Goal: Task Accomplishment & Management: Manage account settings

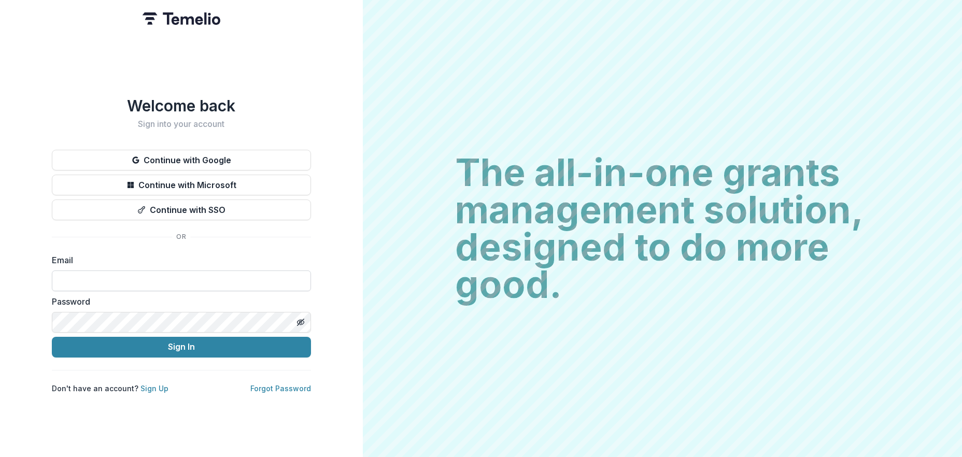
click at [102, 277] on input at bounding box center [181, 281] width 259 height 21
click at [92, 273] on input at bounding box center [181, 281] width 259 height 21
type input "**********"
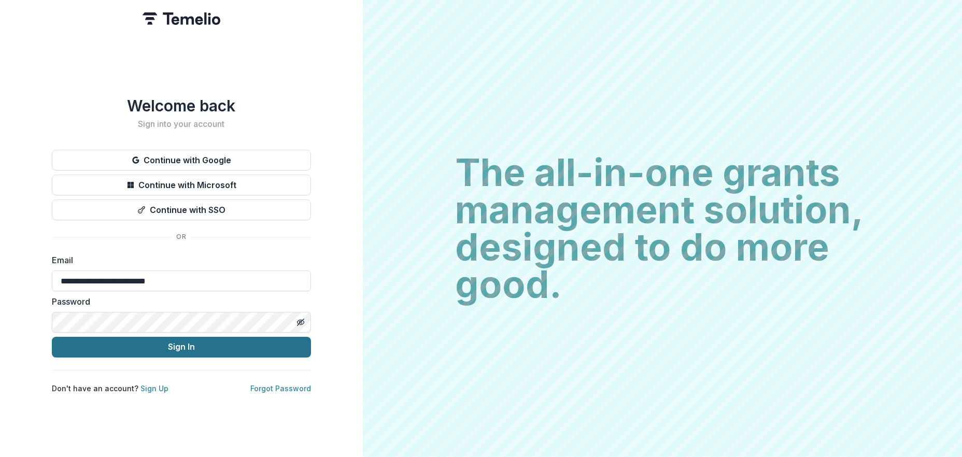
click at [175, 342] on button "Sign In" at bounding box center [181, 347] width 259 height 21
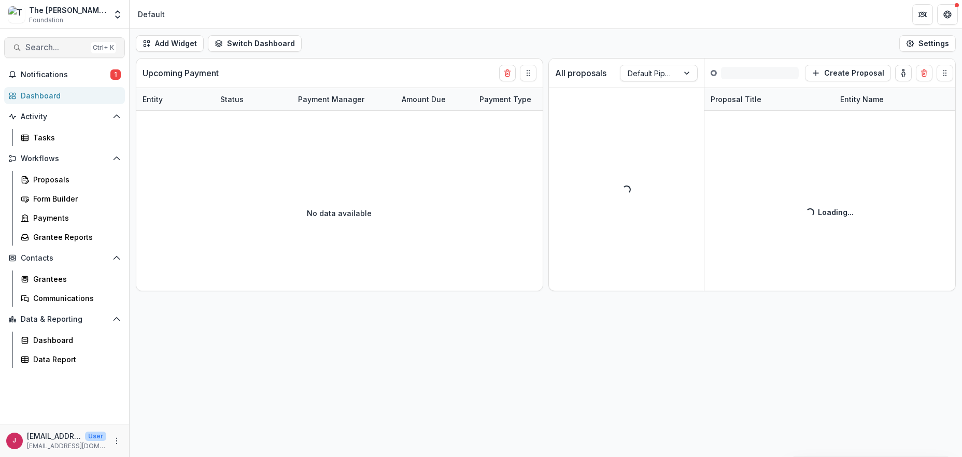
click at [43, 45] on span "Search..." at bounding box center [55, 48] width 61 height 10
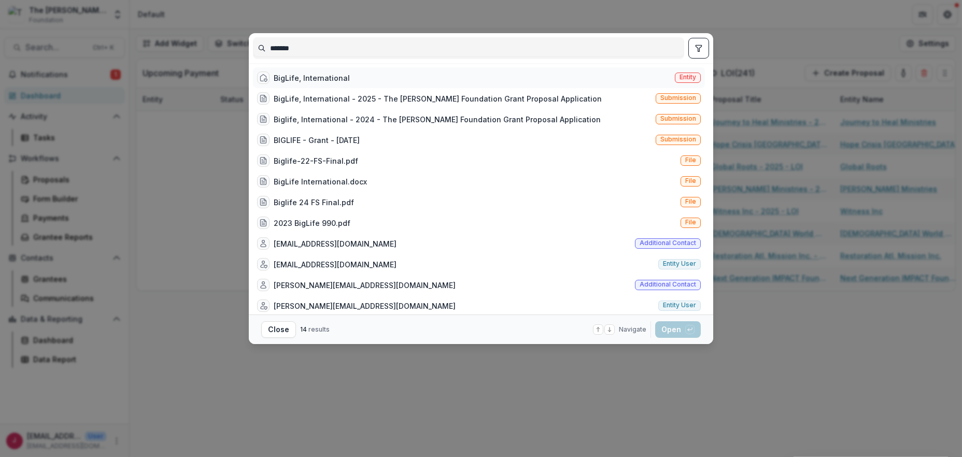
type input "*******"
click at [293, 75] on div "BigLife, International" at bounding box center [312, 78] width 76 height 11
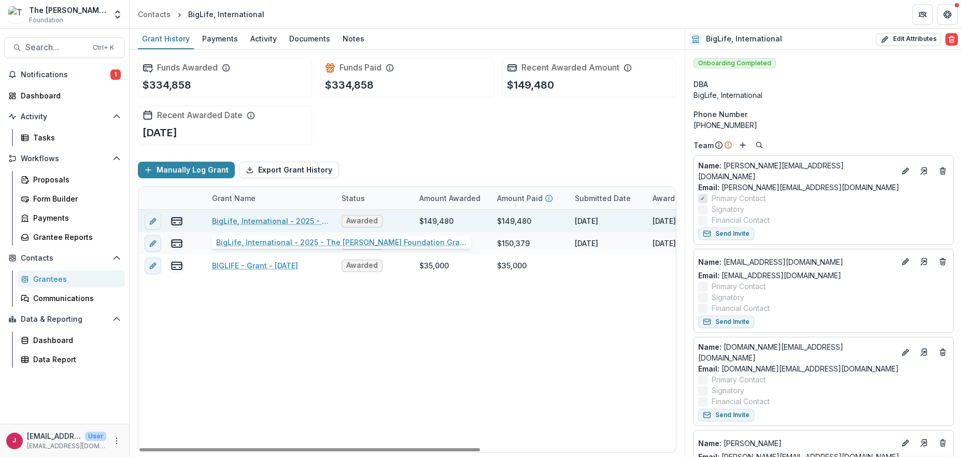
click at [260, 222] on link "BigLife, International - 2025 - The Bolick Foundation Grant Proposal Application" at bounding box center [270, 221] width 117 height 11
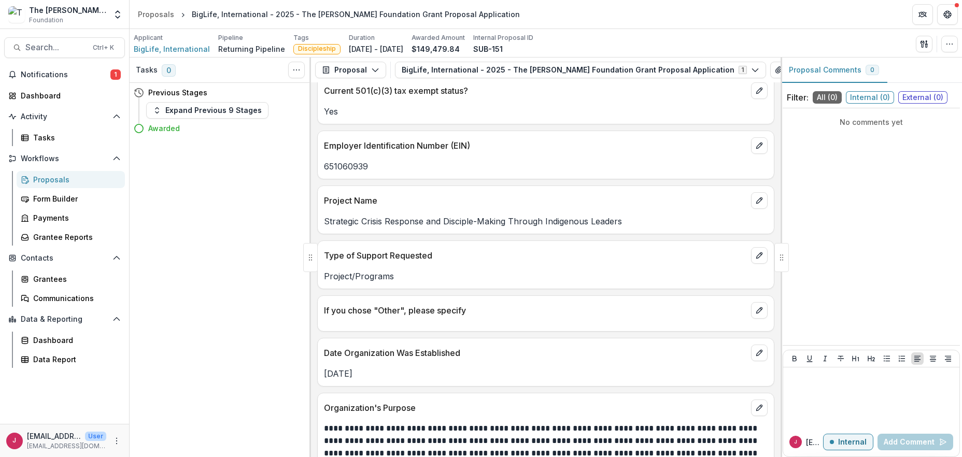
scroll to position [760, 0]
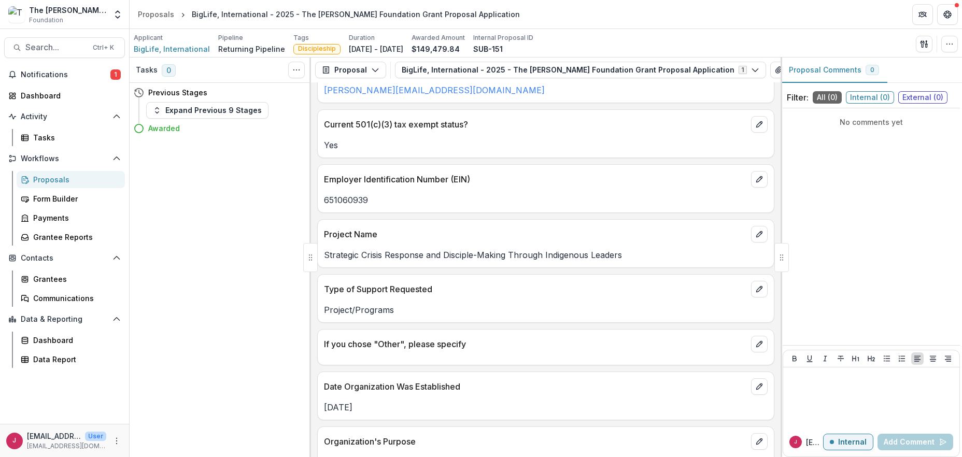
click at [381, 197] on p "651060939" at bounding box center [546, 200] width 444 height 12
drag, startPoint x: 374, startPoint y: 198, endPoint x: 320, endPoint y: 198, distance: 53.4
click at [320, 198] on div "651060939" at bounding box center [546, 200] width 456 height 12
copy p "651060939"
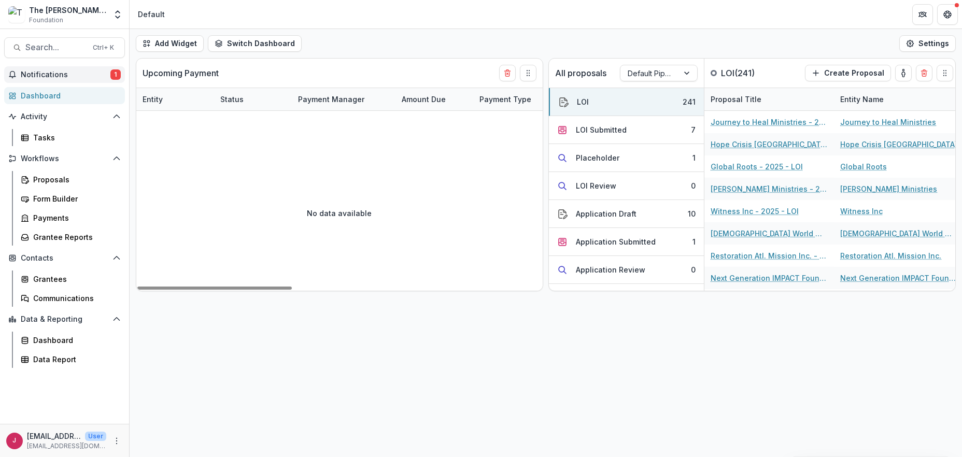
click at [62, 72] on span "Notifications" at bounding box center [66, 75] width 90 height 9
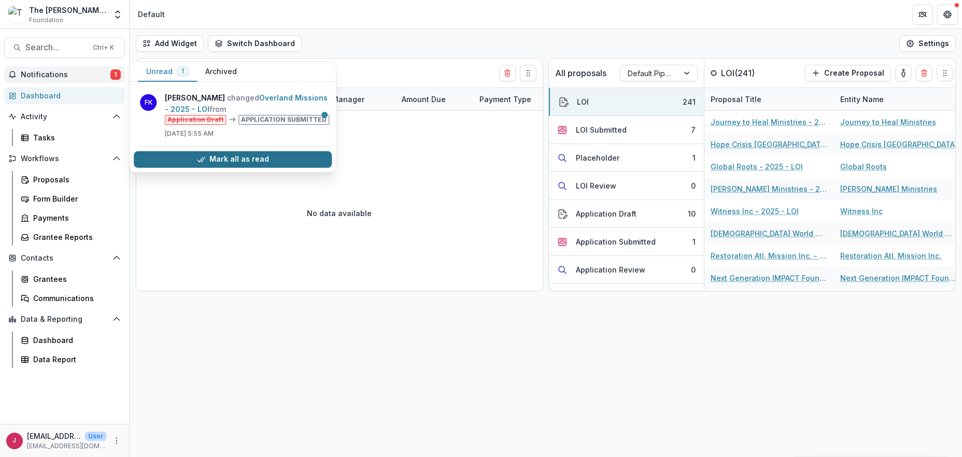
click at [217, 162] on button "Mark all as read" at bounding box center [233, 159] width 198 height 17
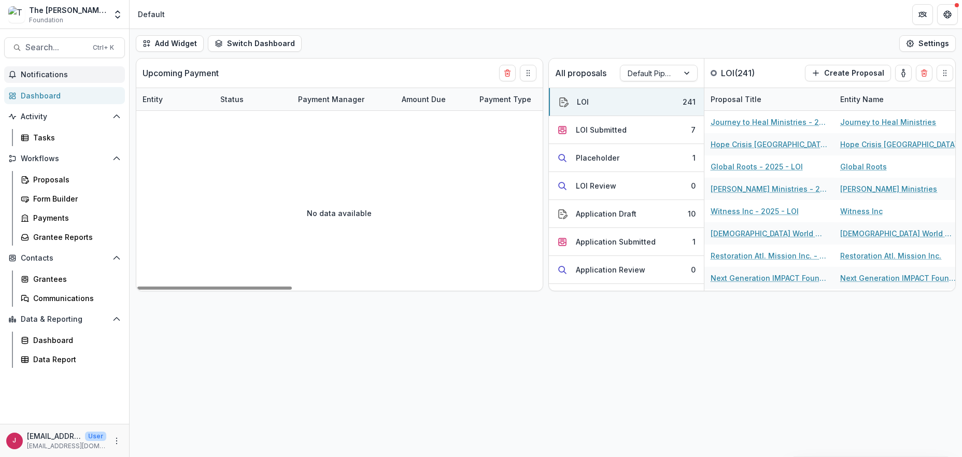
drag, startPoint x: 946, startPoint y: 420, endPoint x: 899, endPoint y: 395, distance: 54.0
click at [940, 414] on div "Add Widget Switch Dashboard Default New Dashboard Settings Upcoming Payment Ent…" at bounding box center [546, 243] width 833 height 428
click at [655, 132] on button "LOI Submitted 7" at bounding box center [626, 130] width 155 height 28
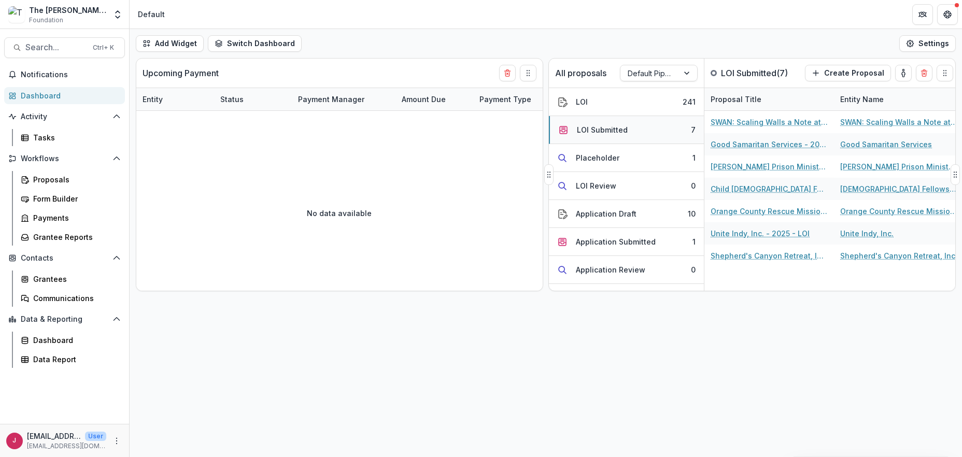
click at [655, 132] on button "LOI Submitted 7" at bounding box center [626, 130] width 155 height 28
click at [606, 161] on div "Placeholder" at bounding box center [598, 157] width 44 height 11
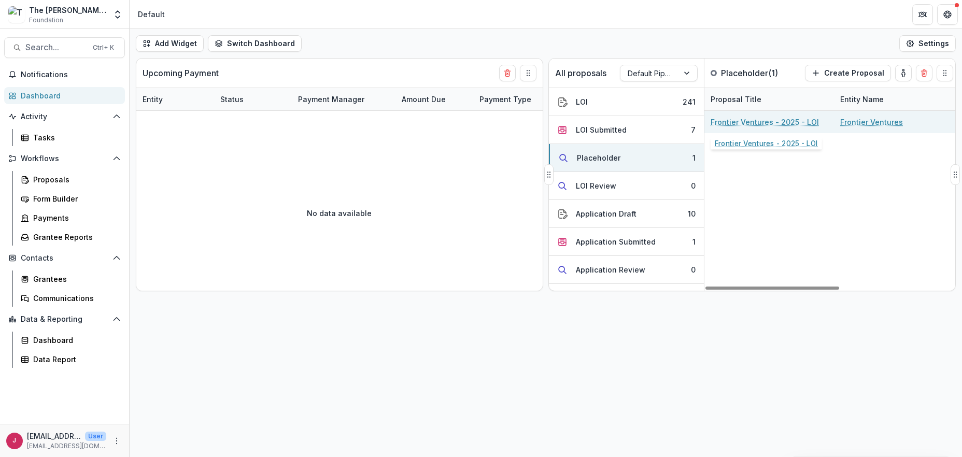
click at [756, 122] on link "Frontier Ventures - 2025 - LOI" at bounding box center [765, 122] width 108 height 11
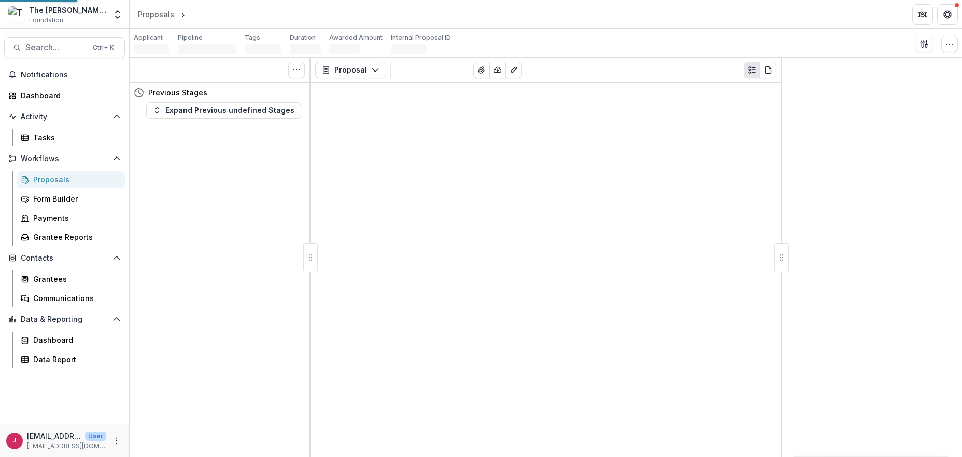
click at [755, 122] on div "Proposal Proposal Payments Reports Grant Agreements Board Summaries Bank Detail…" at bounding box center [546, 258] width 470 height 400
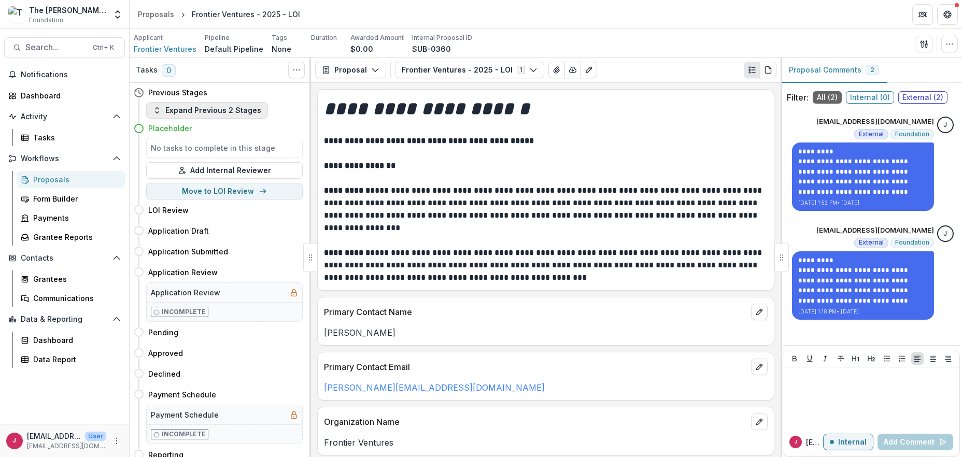
click at [179, 111] on button "Expand Previous 2 Stages" at bounding box center [207, 110] width 122 height 17
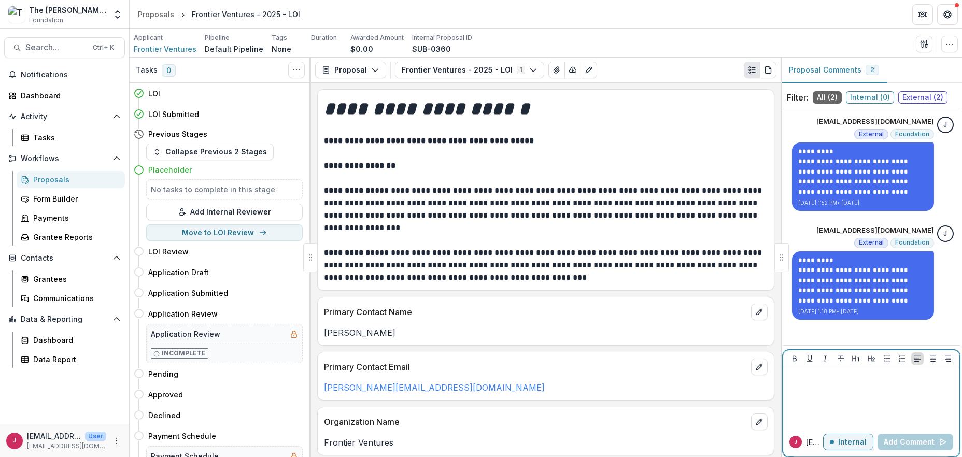
click at [850, 444] on p "Internal" at bounding box center [852, 442] width 29 height 9
click at [849, 443] on p "External" at bounding box center [852, 442] width 30 height 9
click at [805, 377] on p at bounding box center [872, 377] width 168 height 11
click at [897, 444] on button "Add Comment" at bounding box center [916, 442] width 76 height 17
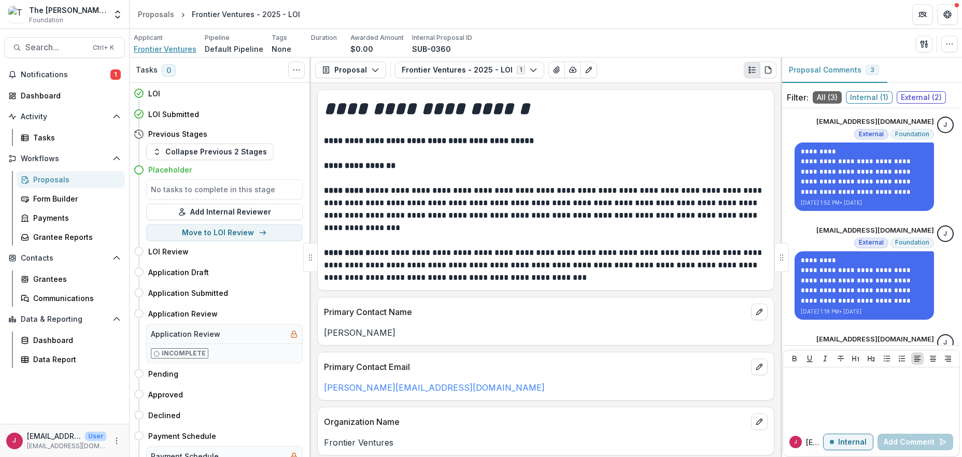
click at [172, 50] on span "Frontier Ventures" at bounding box center [165, 49] width 63 height 11
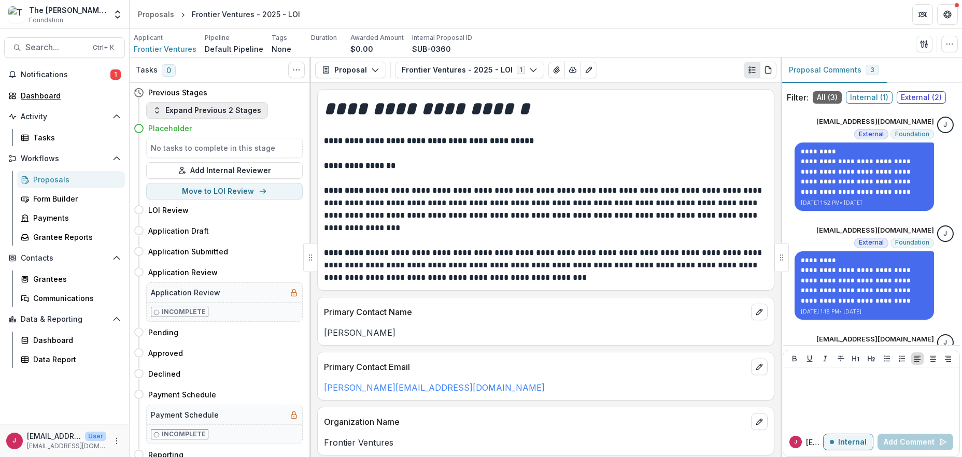
drag, startPoint x: 27, startPoint y: 94, endPoint x: 222, endPoint y: 110, distance: 195.1
click at [27, 94] on div "Dashboard" at bounding box center [69, 95] width 96 height 11
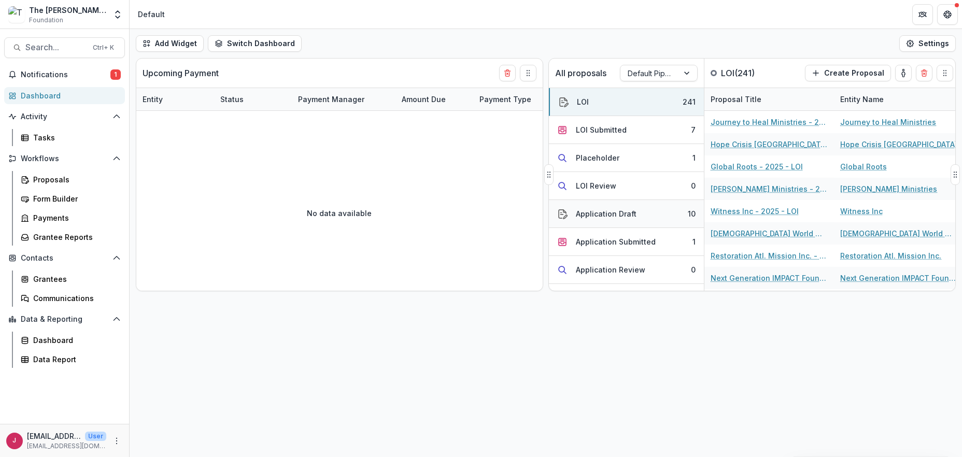
click at [623, 214] on div "Application Draft" at bounding box center [606, 213] width 61 height 11
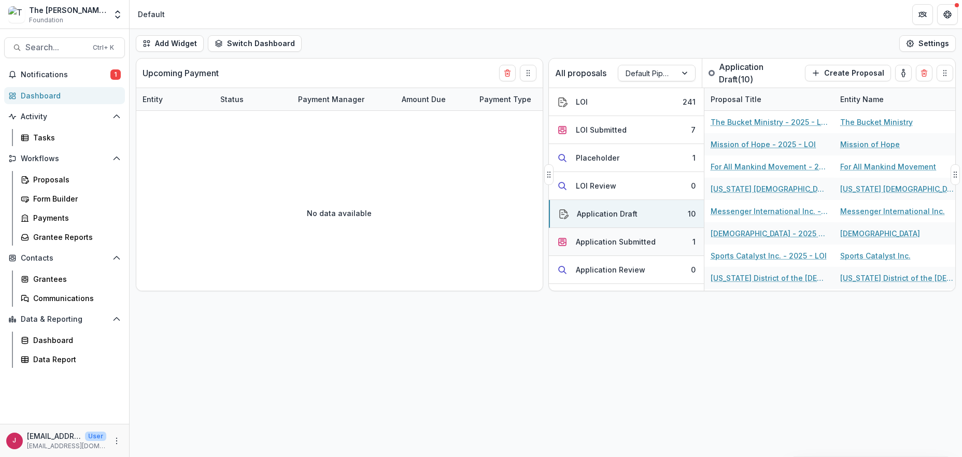
click at [631, 243] on div "Application Submitted" at bounding box center [616, 241] width 80 height 11
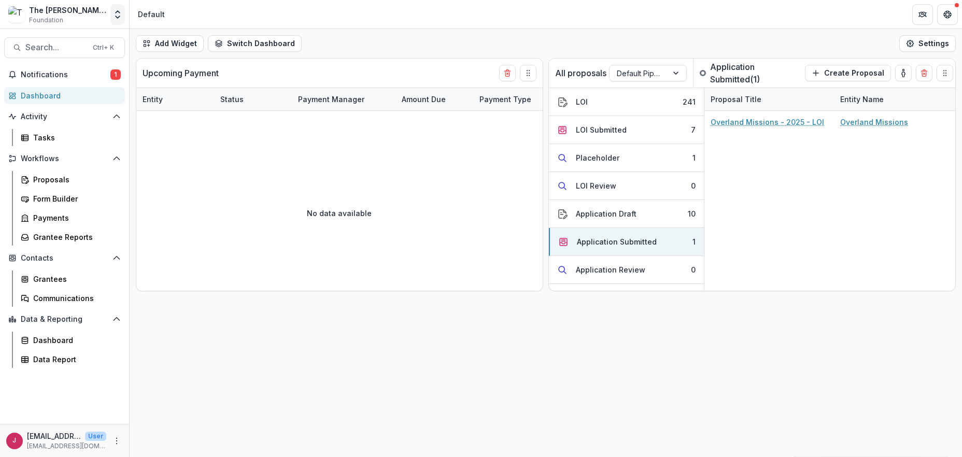
click at [118, 18] on polyline "Open entity switcher" at bounding box center [118, 17] width 4 height 2
click at [65, 41] on link "Admin Settings" at bounding box center [65, 40] width 124 height 17
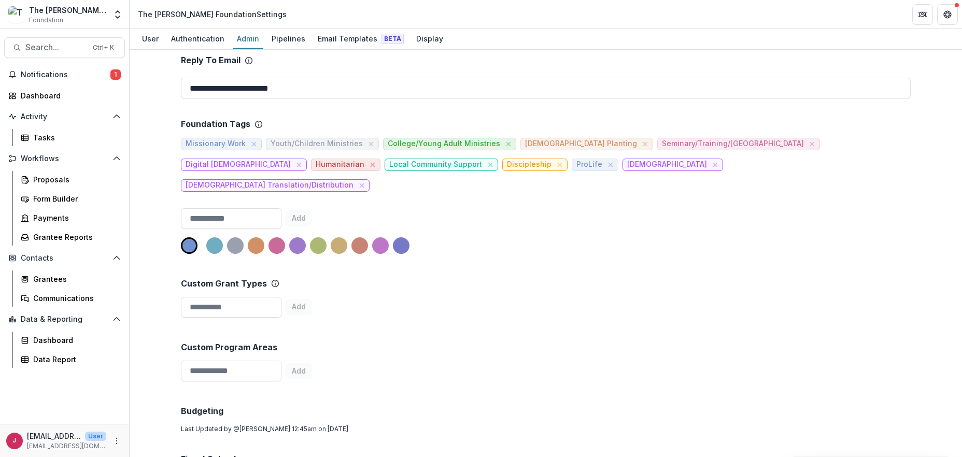
scroll to position [138, 0]
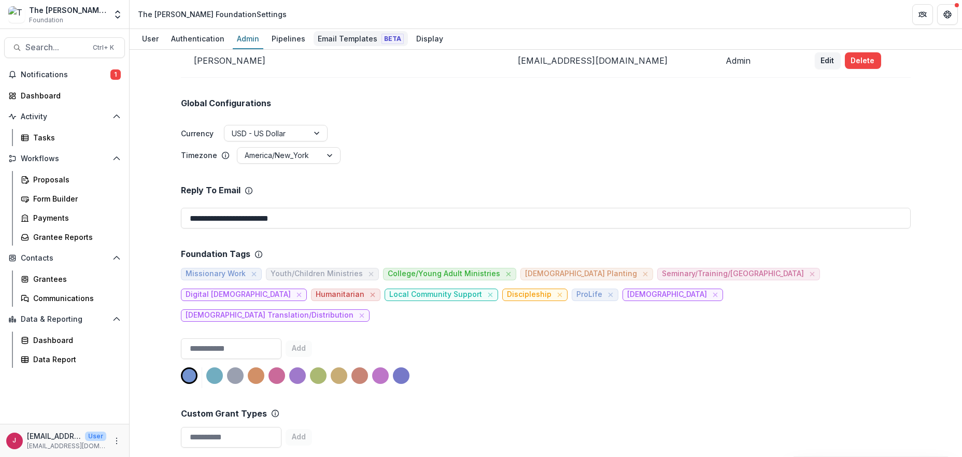
click at [335, 37] on div "Email Templates Beta" at bounding box center [361, 38] width 94 height 15
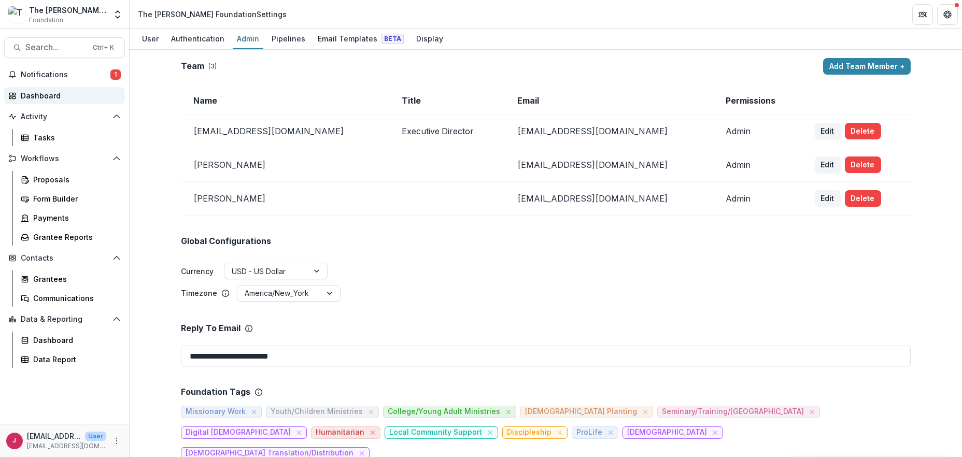
click at [59, 96] on div "Dashboard" at bounding box center [69, 95] width 96 height 11
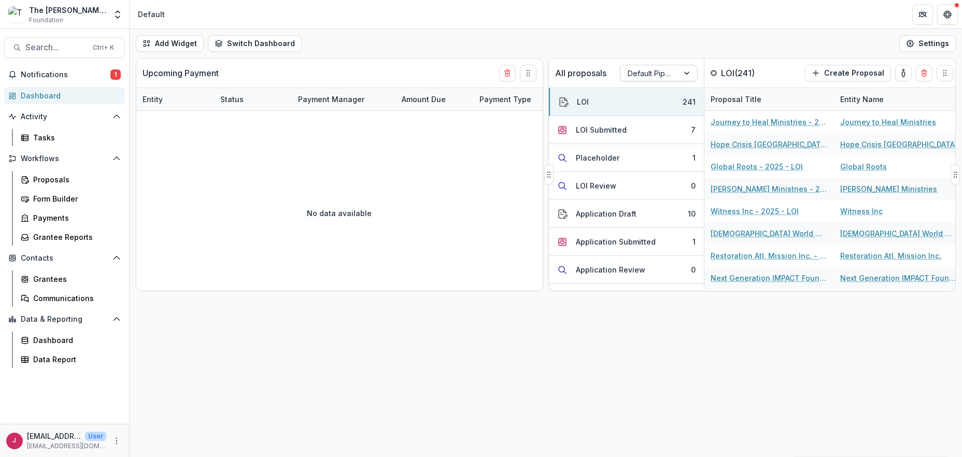
click at [689, 72] on div at bounding box center [688, 73] width 19 height 16
click at [608, 100] on button "LOI 241" at bounding box center [626, 102] width 155 height 28
click at [648, 103] on button "LOI 241" at bounding box center [626, 102] width 155 height 28
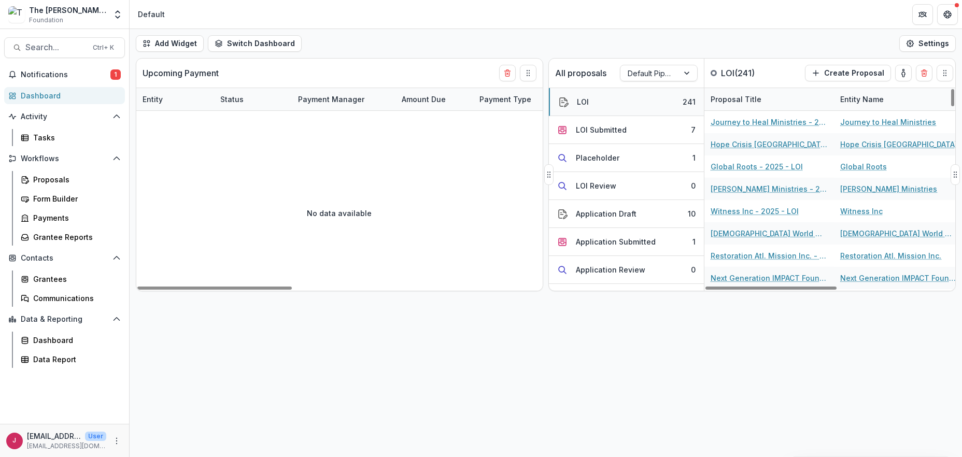
click at [576, 103] on div "LOI" at bounding box center [573, 101] width 31 height 11
click at [575, 102] on div "LOI" at bounding box center [573, 101] width 31 height 11
click at [663, 104] on button "LOI 241" at bounding box center [626, 102] width 155 height 28
click at [658, 96] on button "LOI 241" at bounding box center [626, 102] width 155 height 28
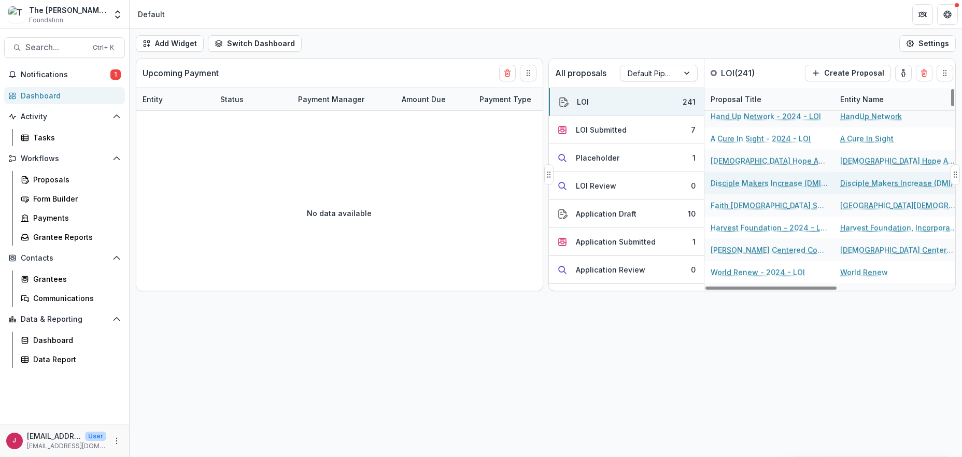
scroll to position [5193, 0]
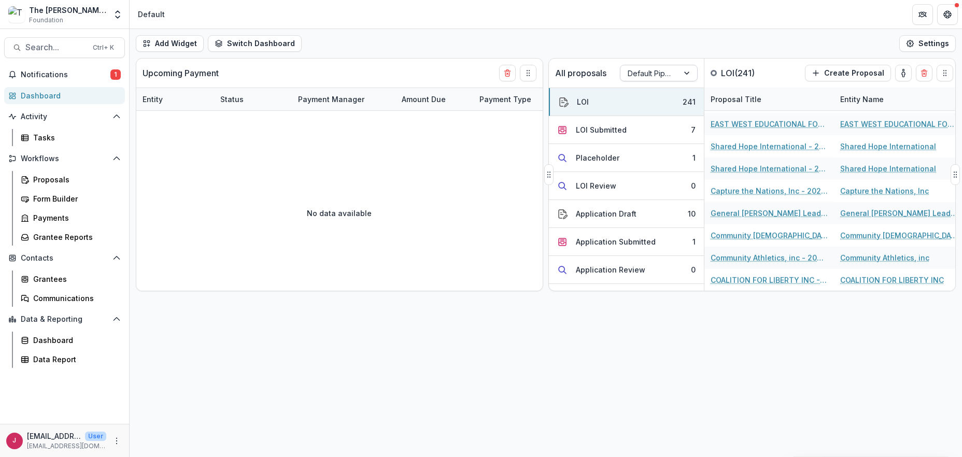
click at [684, 72] on div at bounding box center [688, 73] width 19 height 16
click at [657, 121] on div "Returning Pipeline" at bounding box center [659, 117] width 73 height 27
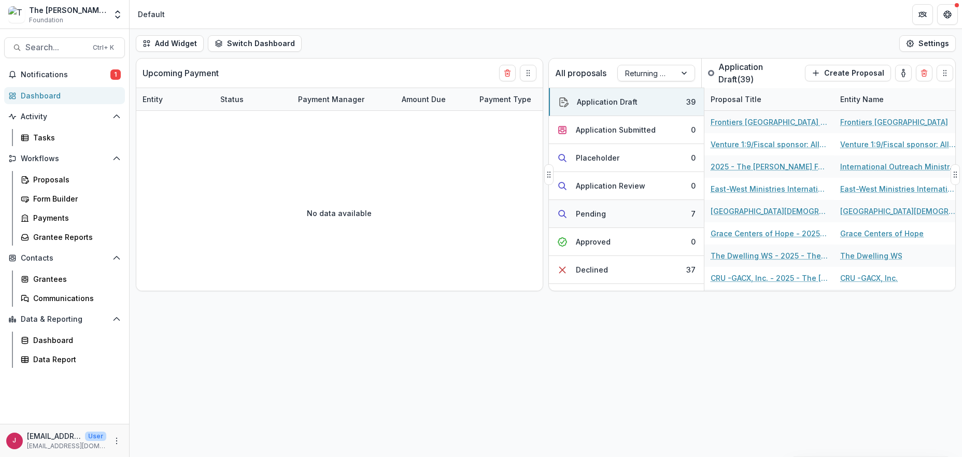
click at [621, 217] on button "Pending 7" at bounding box center [626, 214] width 155 height 28
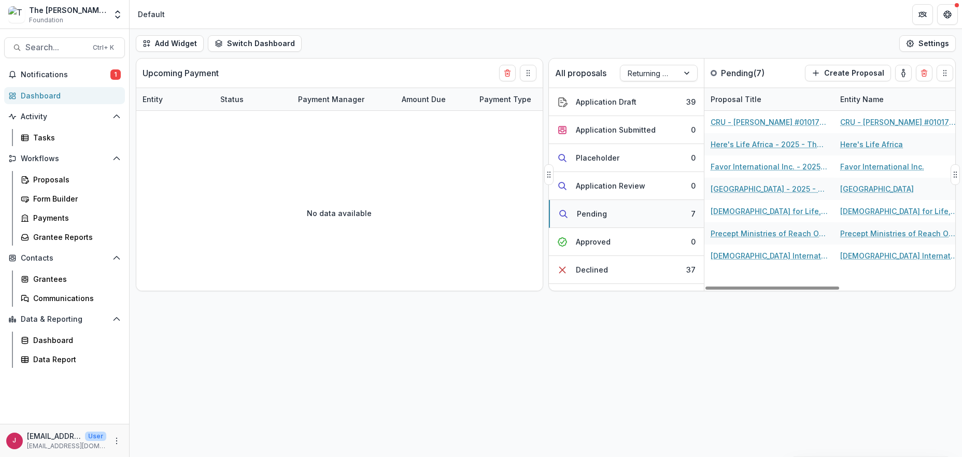
scroll to position [0, 0]
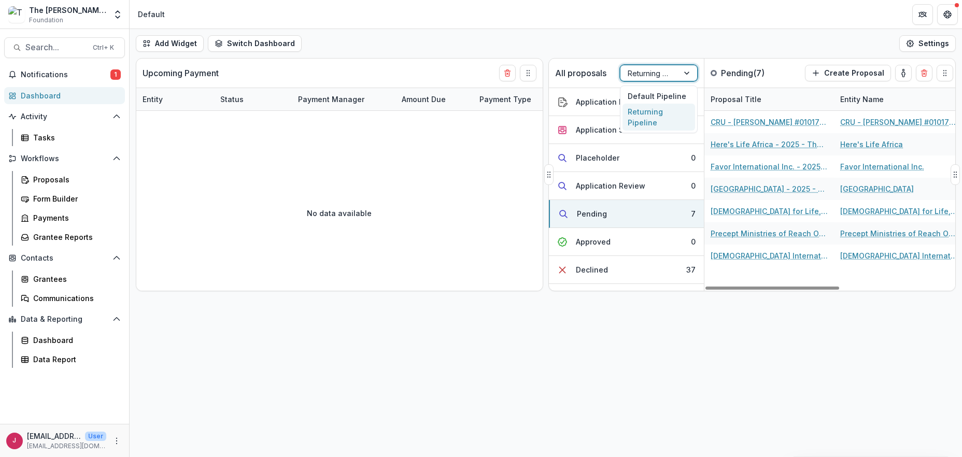
click at [689, 73] on div at bounding box center [688, 73] width 19 height 16
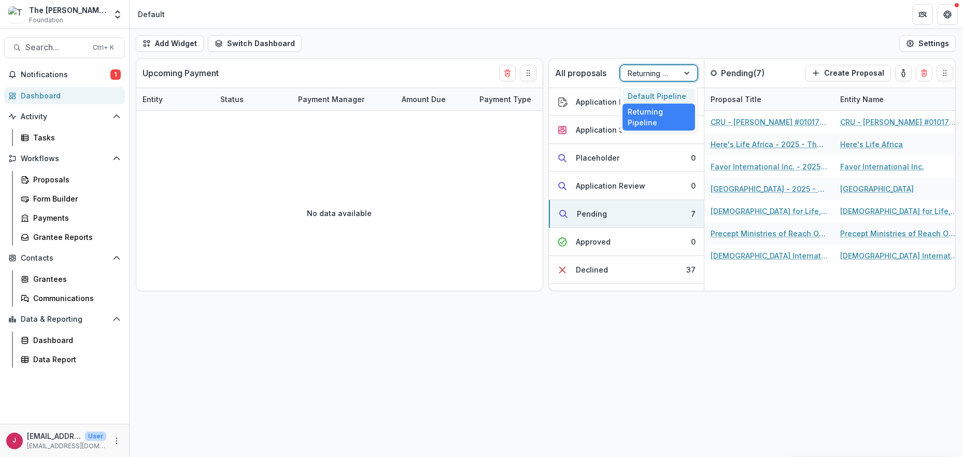
click at [656, 95] on div "Default Pipeline" at bounding box center [659, 96] width 73 height 16
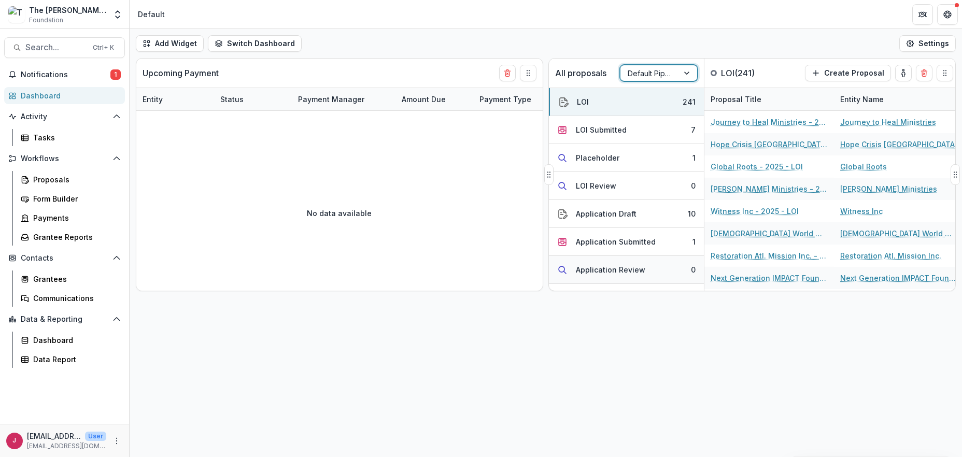
scroll to position [138, 0]
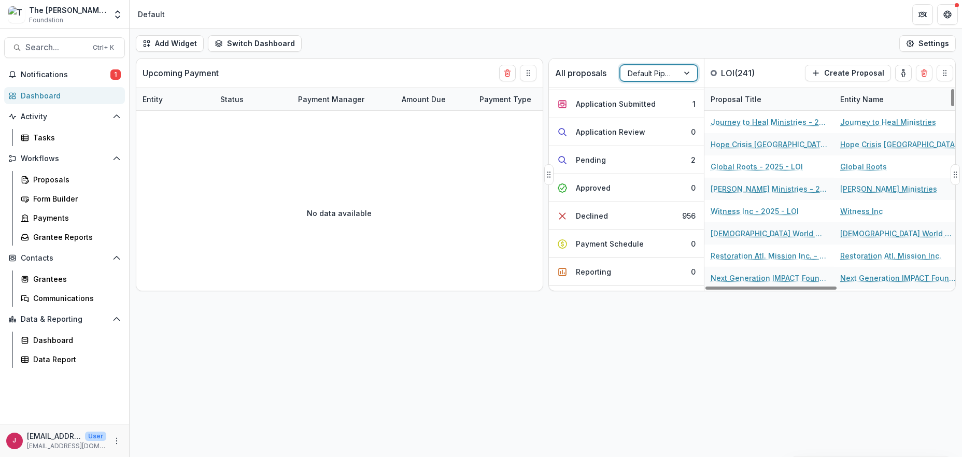
click at [688, 72] on div at bounding box center [688, 73] width 19 height 16
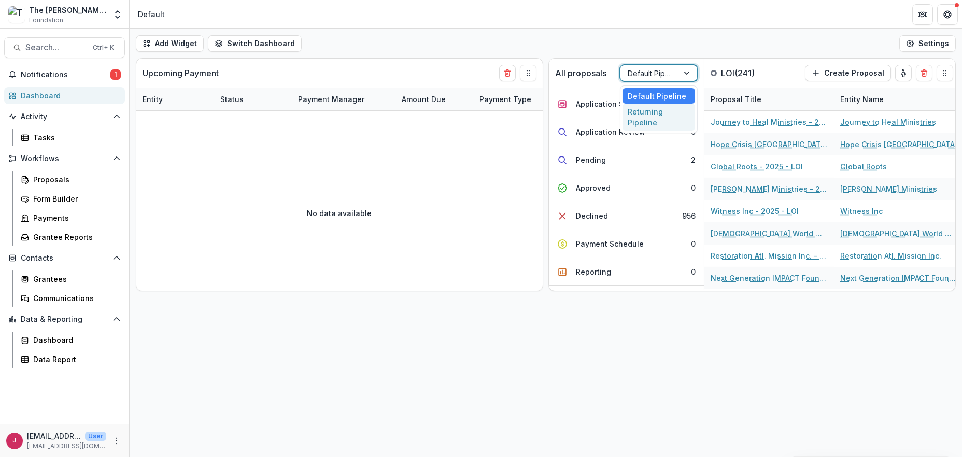
click at [652, 120] on div "Returning Pipeline" at bounding box center [659, 117] width 73 height 27
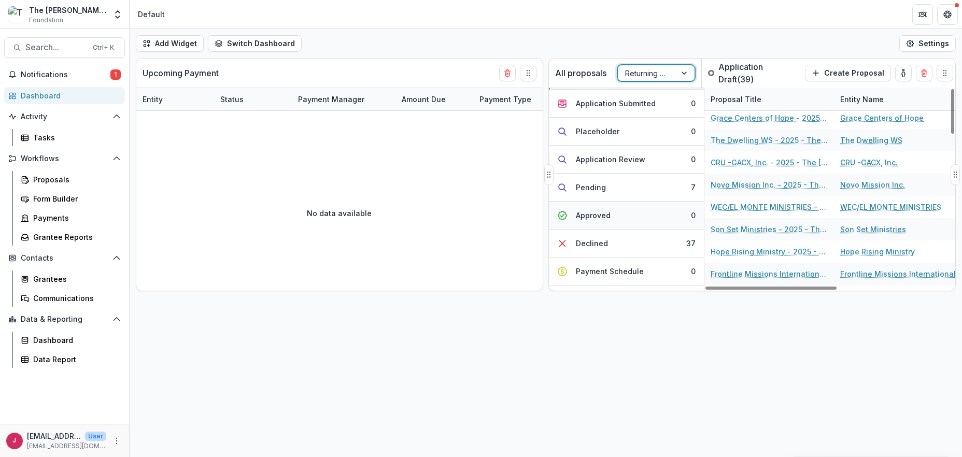
scroll to position [76, 0]
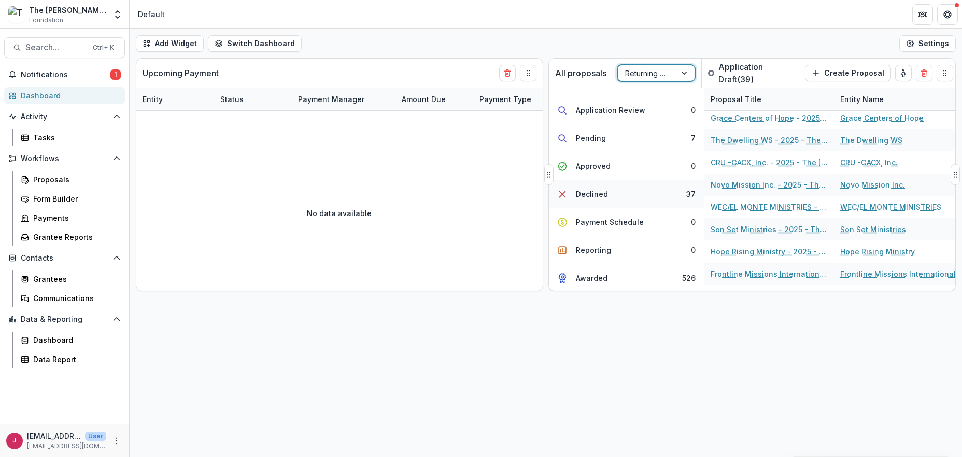
click at [581, 189] on div "Declined" at bounding box center [592, 194] width 32 height 11
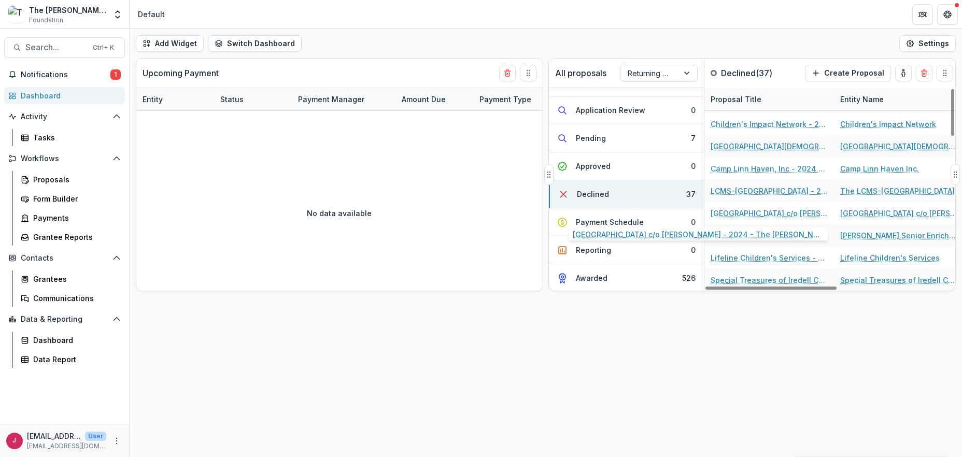
scroll to position [644, 0]
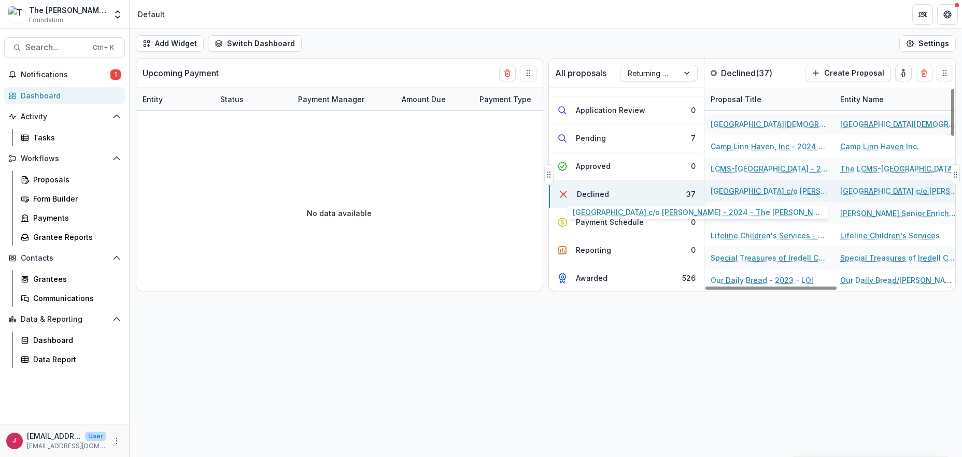
click at [809, 192] on link "[GEOGRAPHIC_DATA] c/o [PERSON_NAME] - 2024 - The [PERSON_NAME] Foundation Grant…" at bounding box center [769, 191] width 117 height 11
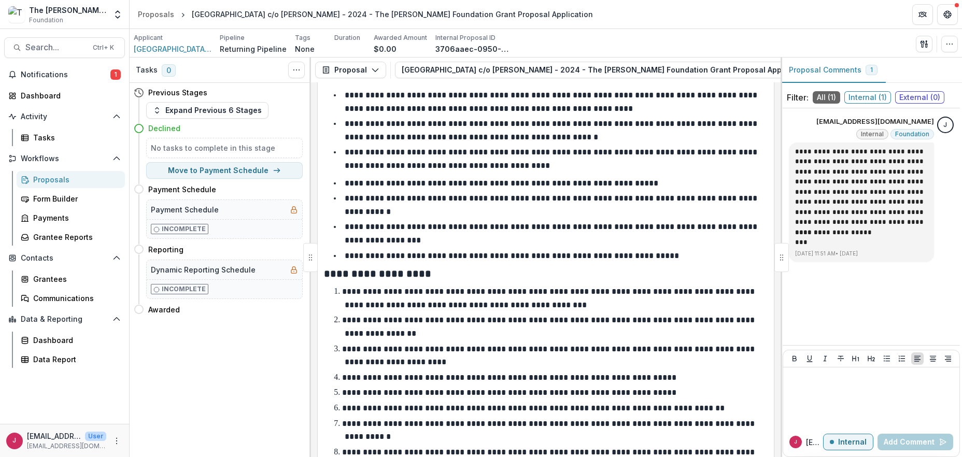
scroll to position [1972, 0]
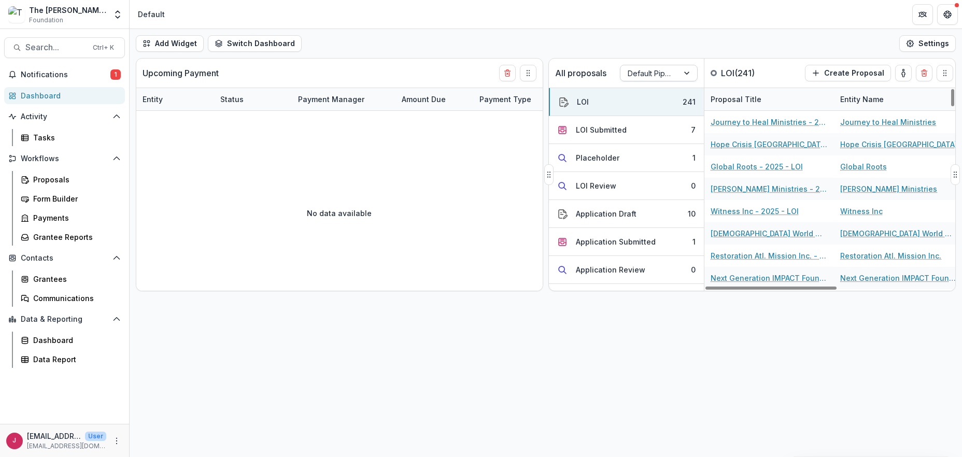
click at [690, 73] on div at bounding box center [688, 73] width 19 height 16
click at [628, 118] on div "Returning Pipeline" at bounding box center [659, 117] width 73 height 27
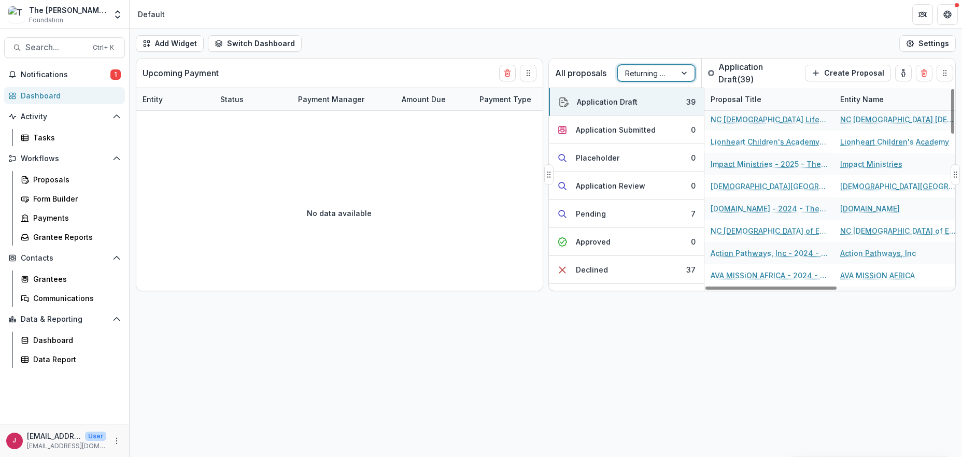
scroll to position [689, 0]
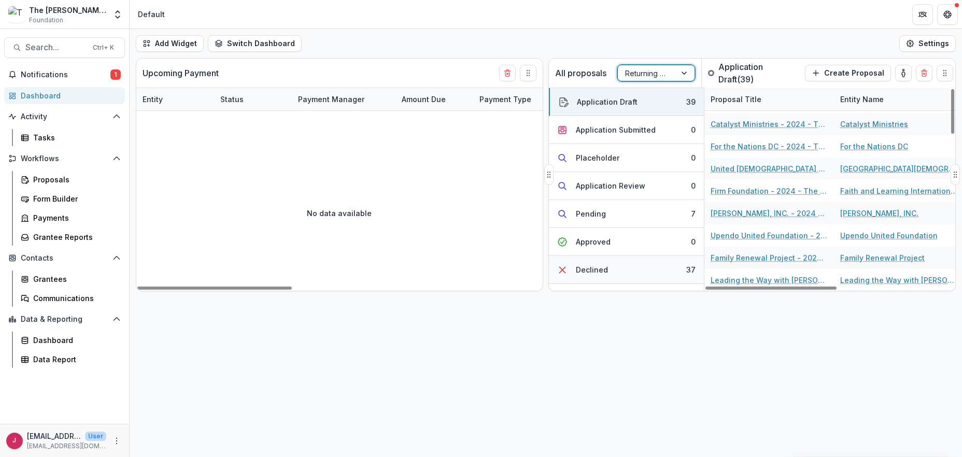
click at [636, 267] on button "Declined 37" at bounding box center [626, 270] width 155 height 28
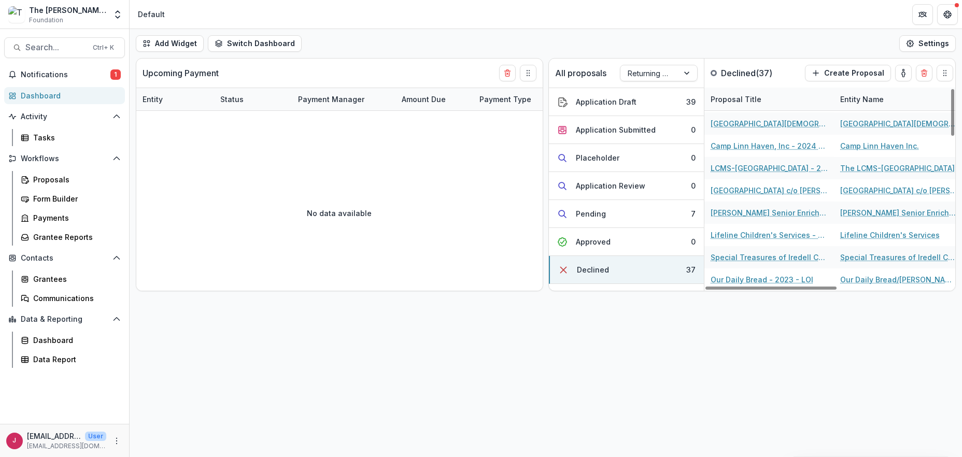
scroll to position [644, 0]
click at [58, 50] on span "Search..." at bounding box center [55, 48] width 61 height 10
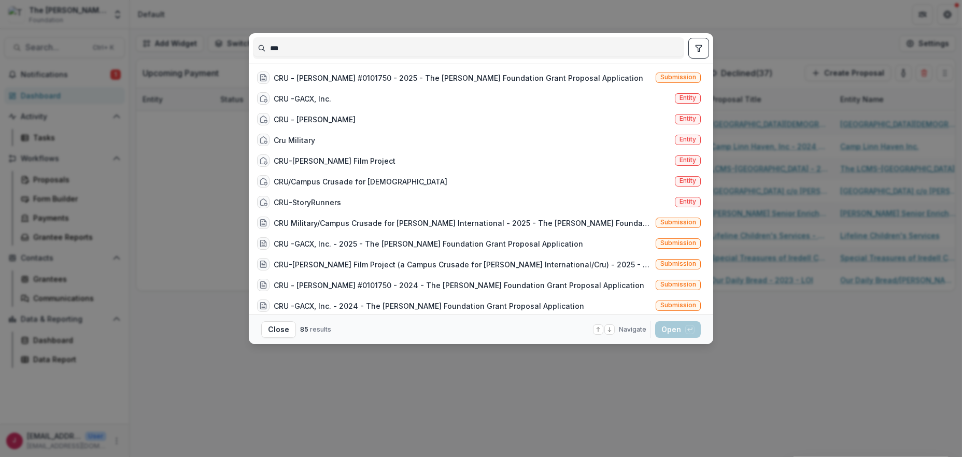
type input "***"
click at [374, 386] on div "*** CRU - [PERSON_NAME] #0101750 - 2025 - The [PERSON_NAME] Foundation Grant Pr…" at bounding box center [481, 228] width 962 height 457
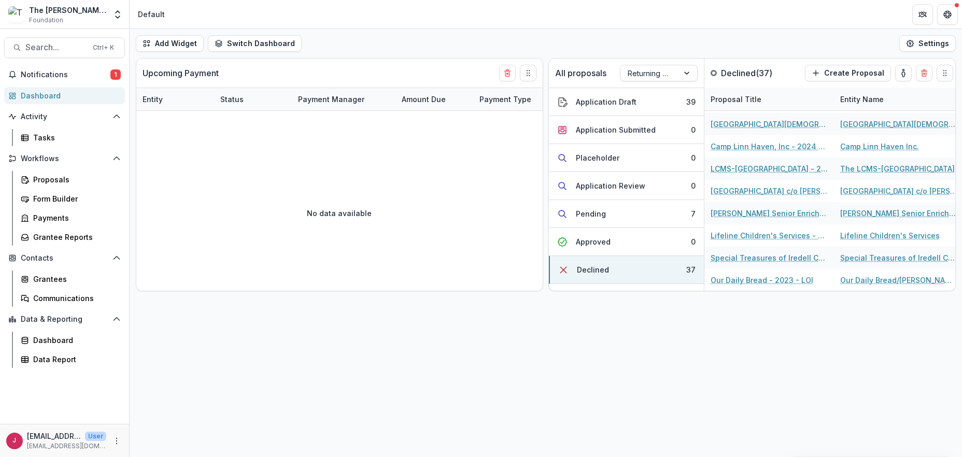
click at [198, 348] on div "Add Widget Switch Dashboard Default New Dashboard Settings Upcoming Payment Ent…" at bounding box center [546, 243] width 833 height 428
click at [36, 97] on div "Dashboard" at bounding box center [69, 95] width 96 height 11
click at [43, 71] on span "Notifications" at bounding box center [66, 75] width 90 height 9
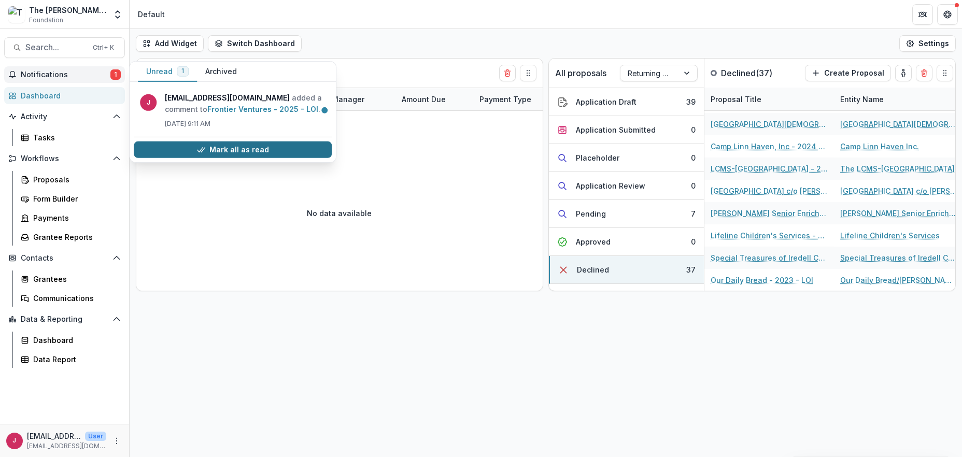
click at [252, 149] on button "Mark all as read" at bounding box center [233, 150] width 198 height 17
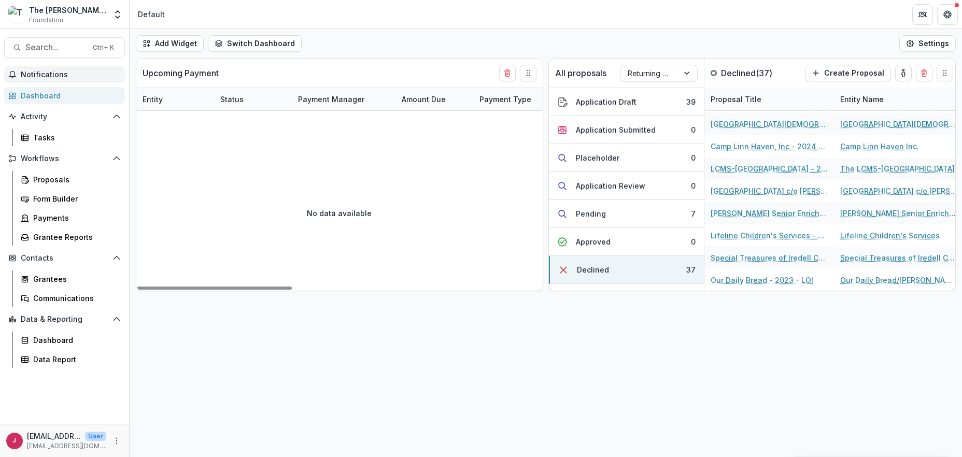
click at [328, 348] on div "Add Widget Switch Dashboard Default New Dashboard Settings Upcoming Payment Ent…" at bounding box center [546, 243] width 833 height 428
click at [51, 338] on div "Dashboard" at bounding box center [74, 340] width 83 height 11
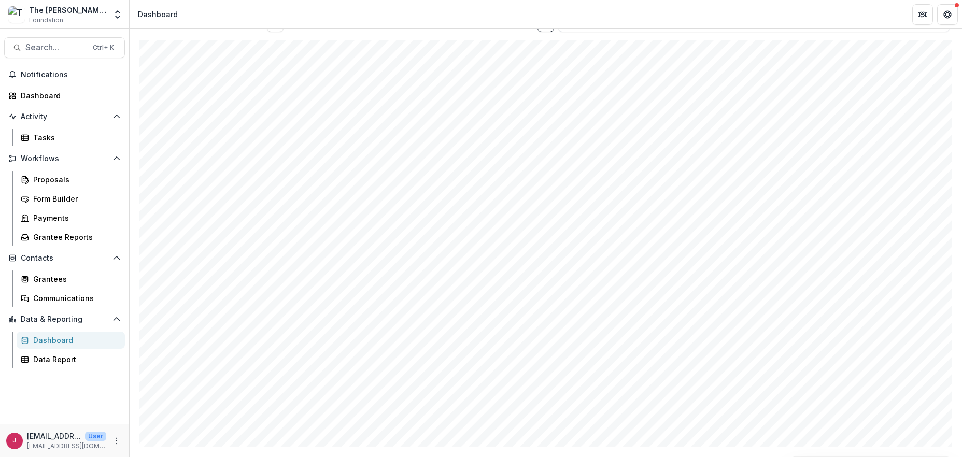
scroll to position [765, 0]
